Goal: Task Accomplishment & Management: Complete application form

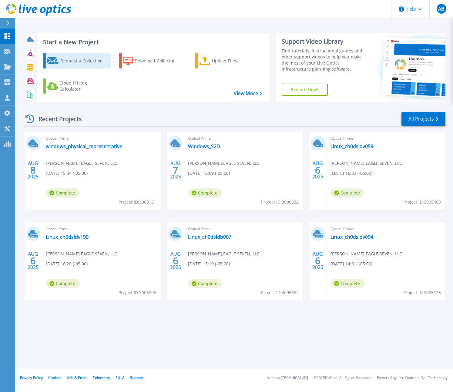
click at [68, 59] on div "Request a Collection" at bounding box center [84, 61] width 49 height 12
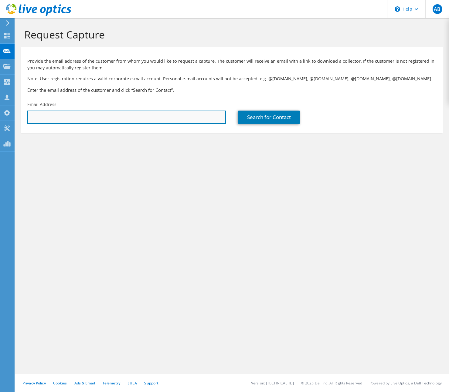
paste input "brian@autometaldirect.com"
type input "brian@autometaldirect.com"
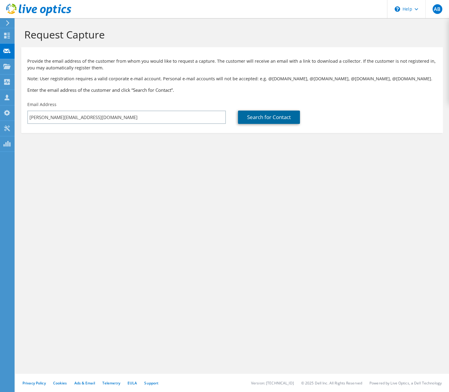
click at [273, 118] on link "Search for Contact" at bounding box center [269, 117] width 62 height 13
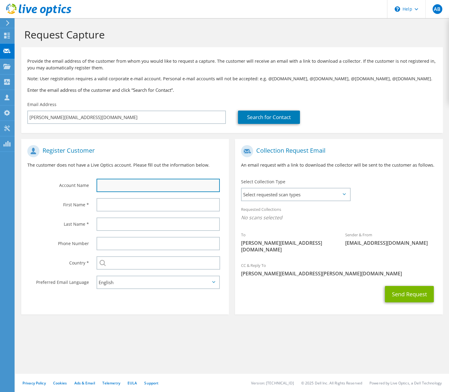
click at [123, 185] on input "text" at bounding box center [157, 185] width 123 height 13
type input "Auto Metal Direct"
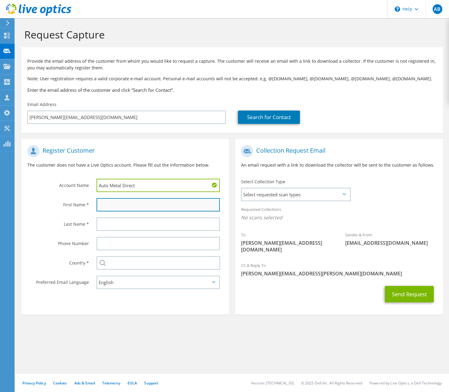
click at [136, 204] on input "text" at bounding box center [157, 204] width 123 height 13
type input "Brian"
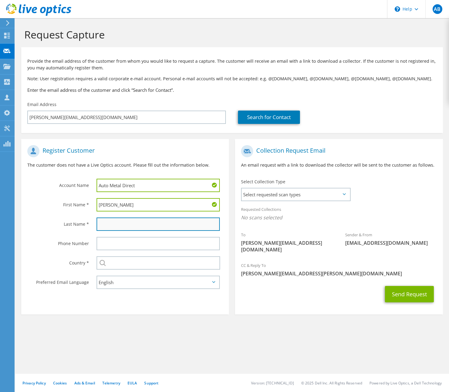
click at [133, 224] on input "text" at bounding box center [157, 224] width 123 height 13
type input "Christman"
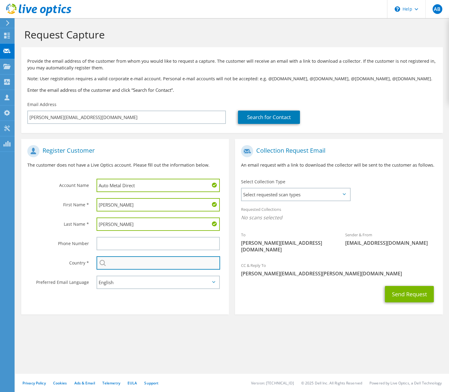
click at [141, 263] on input "text" at bounding box center [157, 263] width 123 height 13
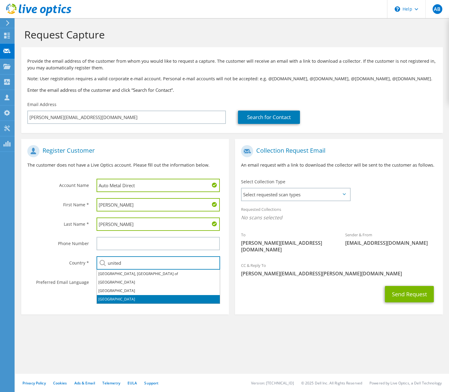
click at [112, 299] on li "[GEOGRAPHIC_DATA]" at bounding box center [158, 299] width 123 height 8
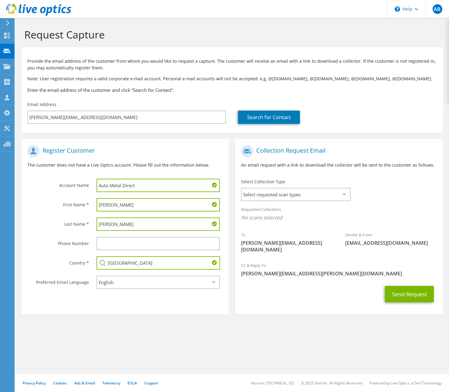
type input "[GEOGRAPHIC_DATA]"
click at [94, 299] on section "Register Customer The customer does not have a Live Optics account. Please fill…" at bounding box center [124, 227] width 207 height 176
click at [306, 195] on span "Select requested scan types" at bounding box center [295, 195] width 108 height 12
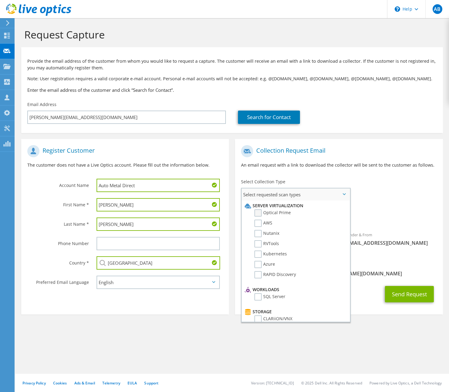
click at [261, 213] on label "Optical Prime" at bounding box center [272, 213] width 36 height 7
click at [0, 0] on input "Optical Prime" at bounding box center [0, 0] width 0 height 0
click at [405, 185] on div "To brian@autometaldirect.com Sender & From liveoptics@liveoptics.com" at bounding box center [338, 201] width 207 height 119
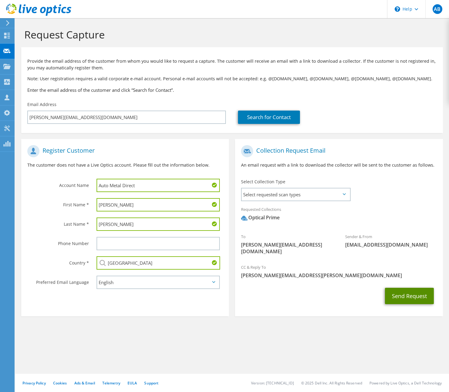
click at [404, 289] on button "Send Request" at bounding box center [409, 296] width 49 height 16
